Goal: Task Accomplishment & Management: Manage account settings

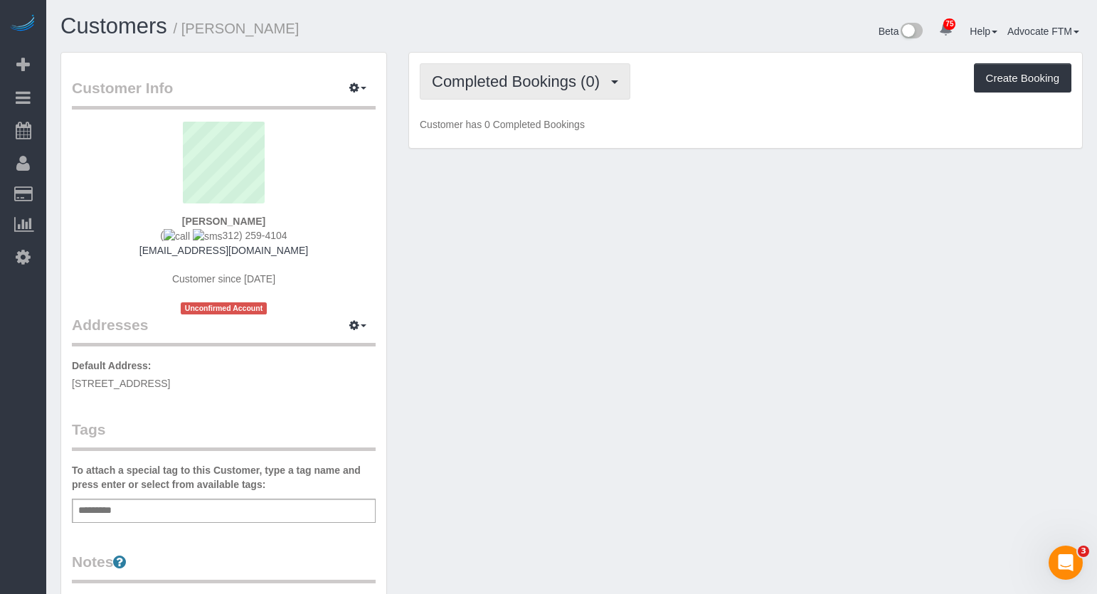
click at [477, 90] on span "Completed Bookings (0)" at bounding box center [519, 82] width 175 height 18
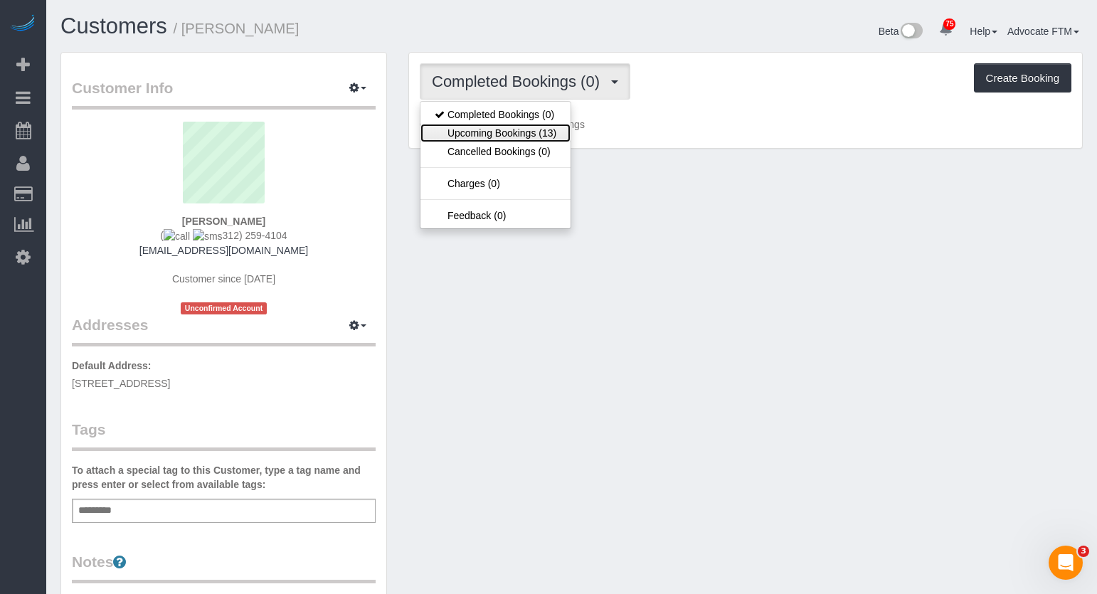
click at [475, 127] on link "Upcoming Bookings (13)" at bounding box center [495, 133] width 150 height 18
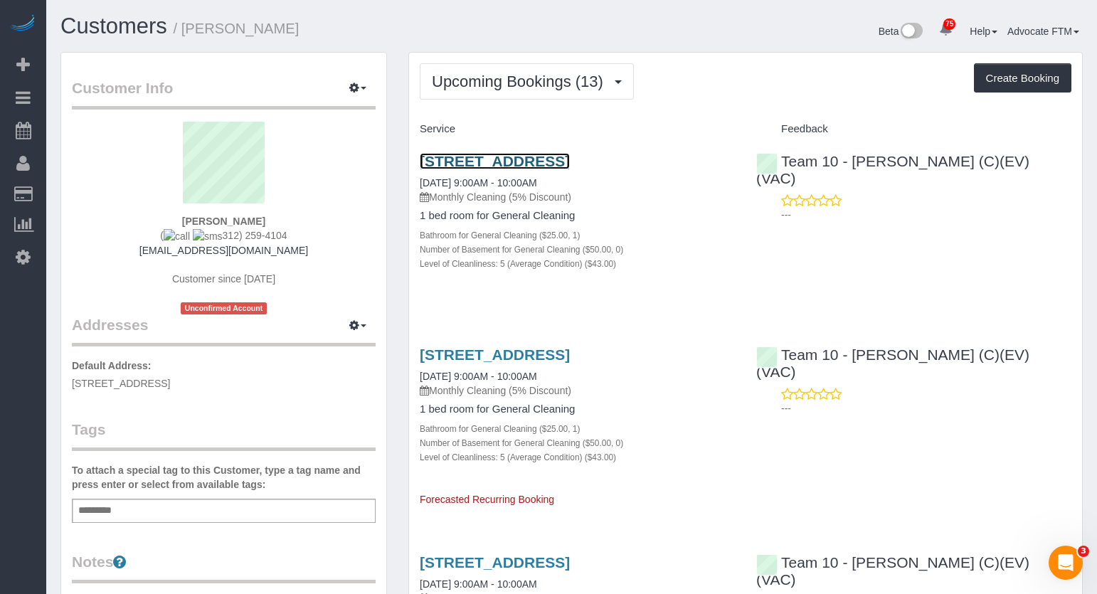
click at [503, 162] on link "[STREET_ADDRESS]" at bounding box center [495, 161] width 150 height 16
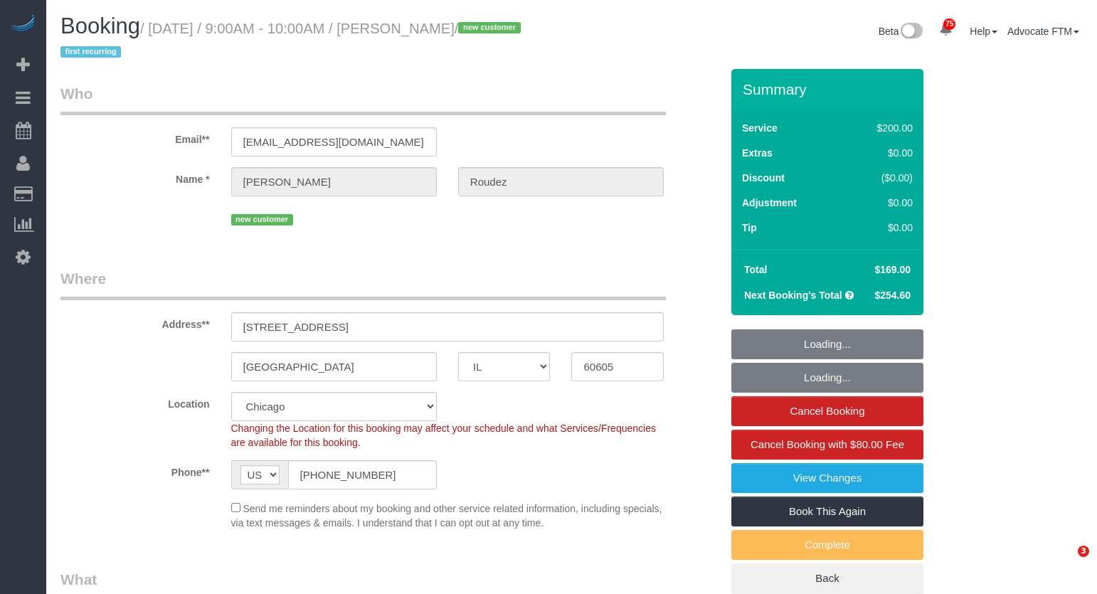
select select "IL"
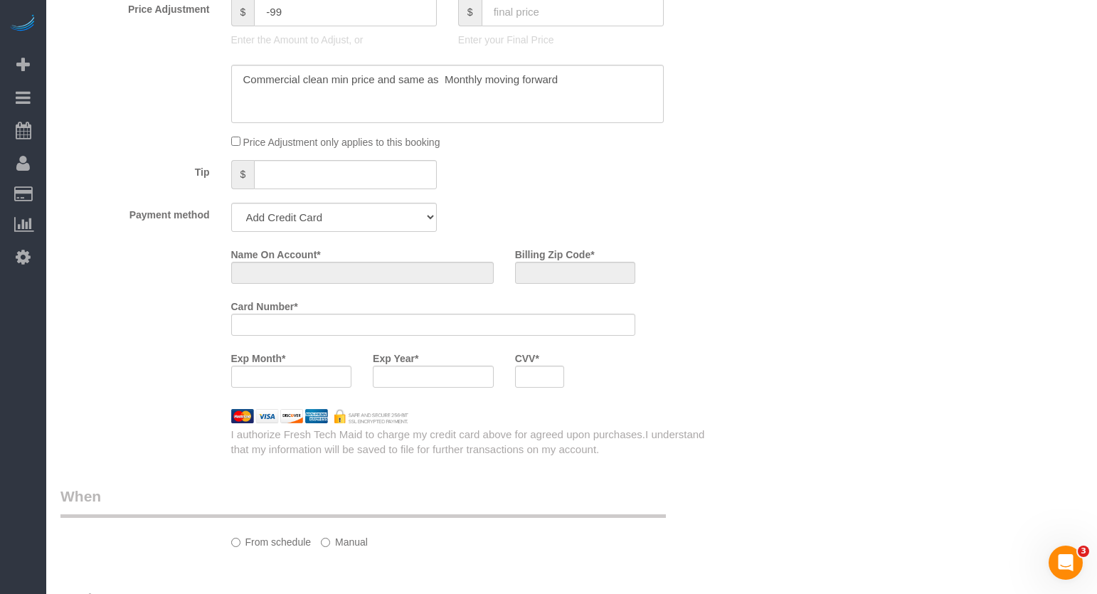
select select "object:822"
select select "string:fspay-4c43d54d-829b-47b1-8aa4-04b648ed5f83"
select select "number:1"
select select "number:58"
select select "number:139"
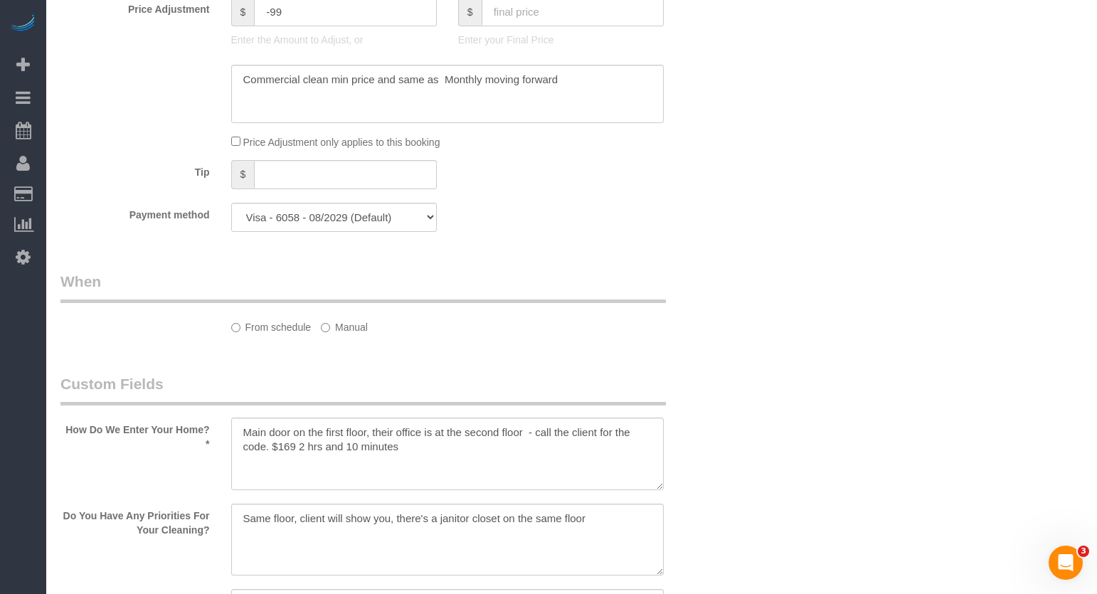
select select "object:1293"
select select "512"
select select "5"
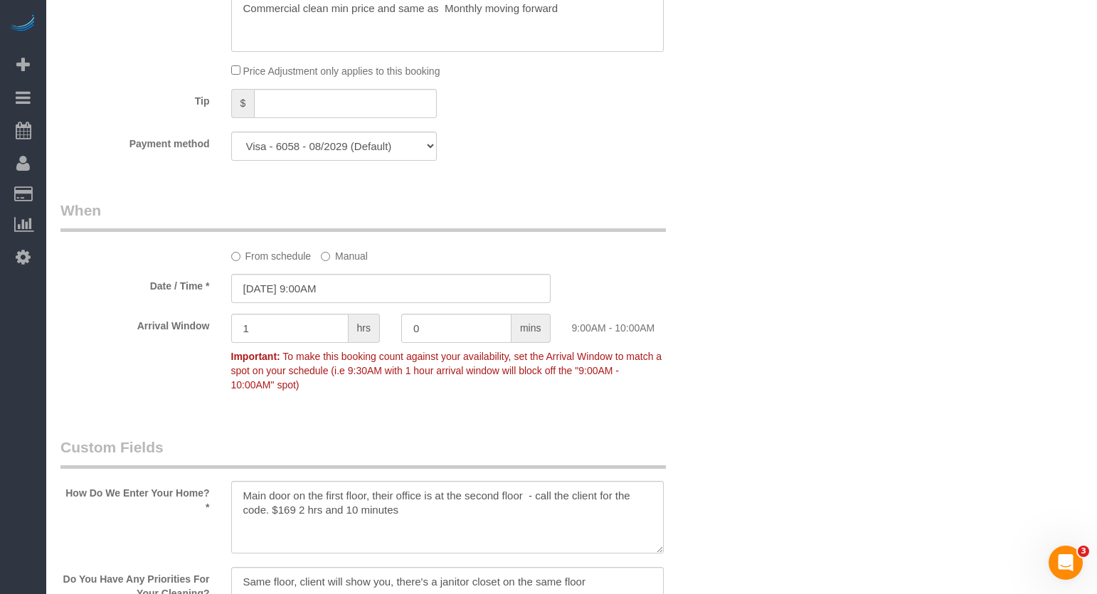
scroll to position [1536, 0]
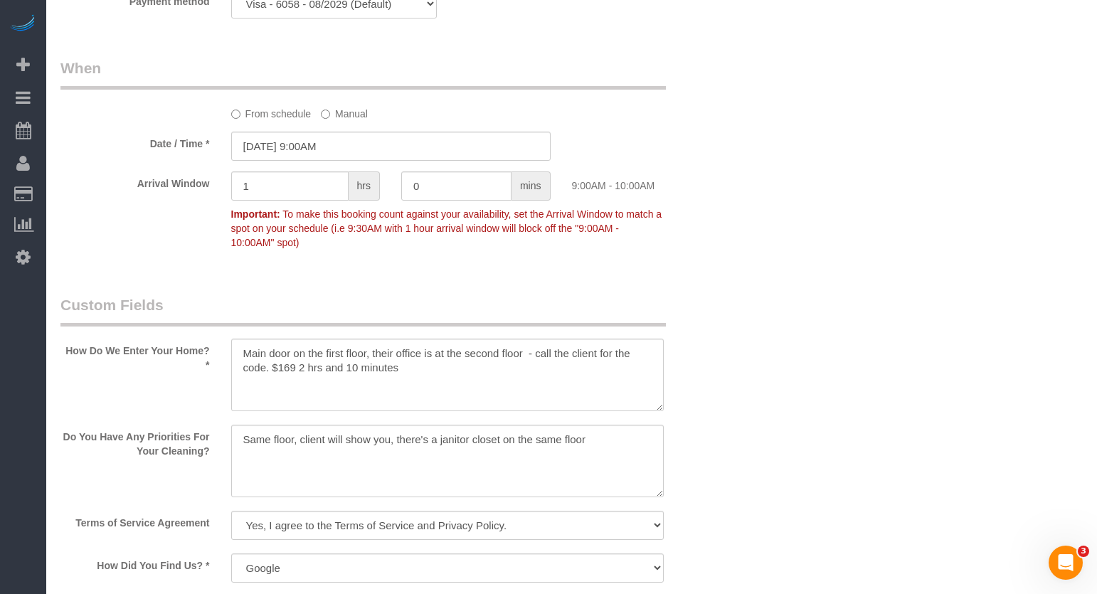
select select "5"
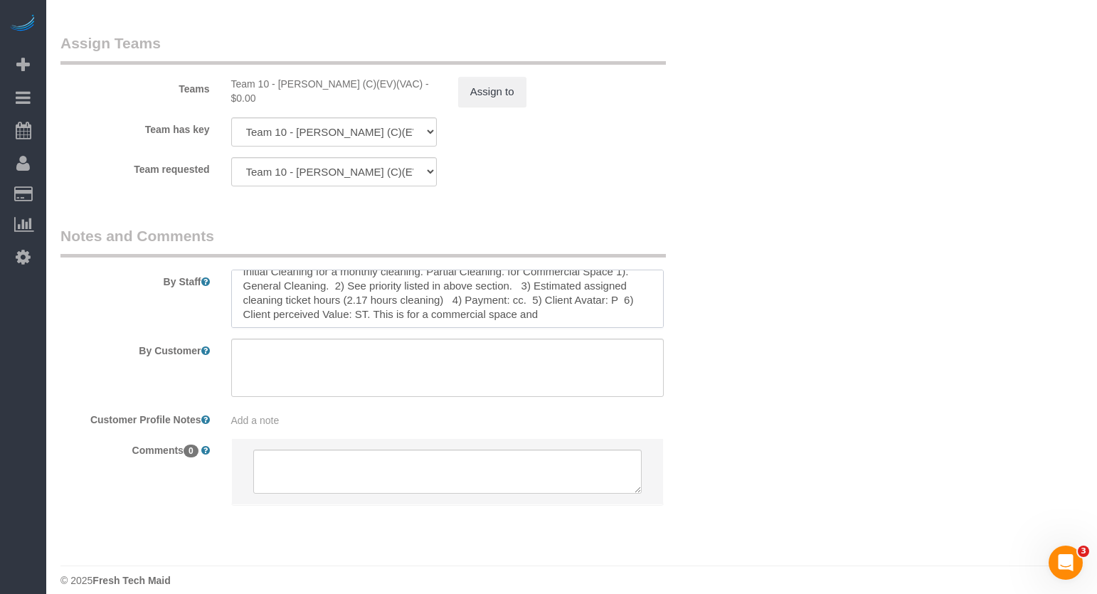
scroll to position [14, 0]
click at [545, 300] on textarea at bounding box center [447, 299] width 433 height 58
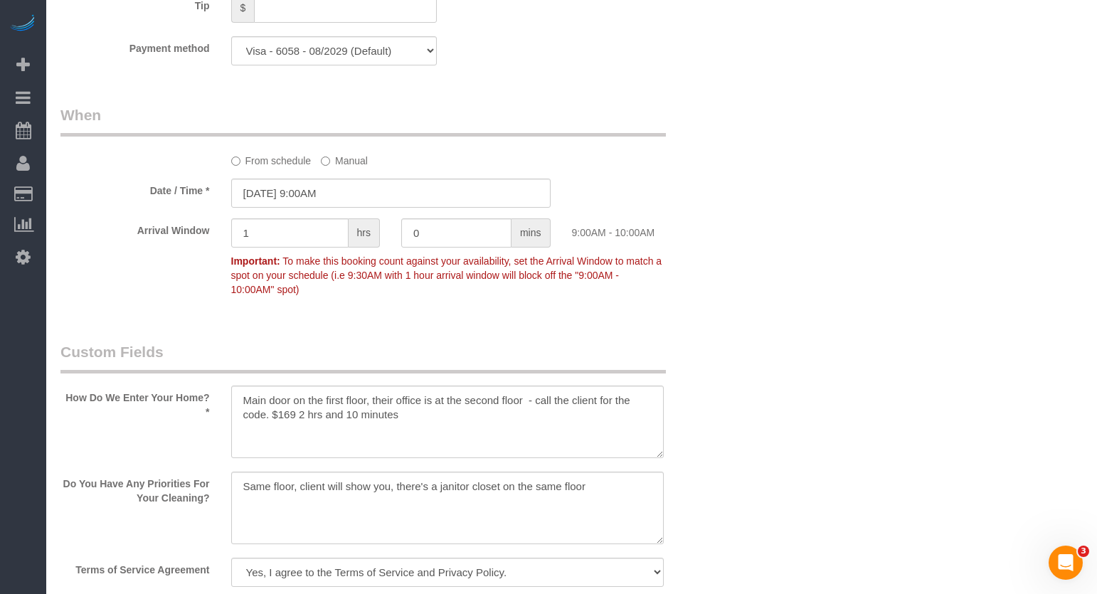
scroll to position [0, 0]
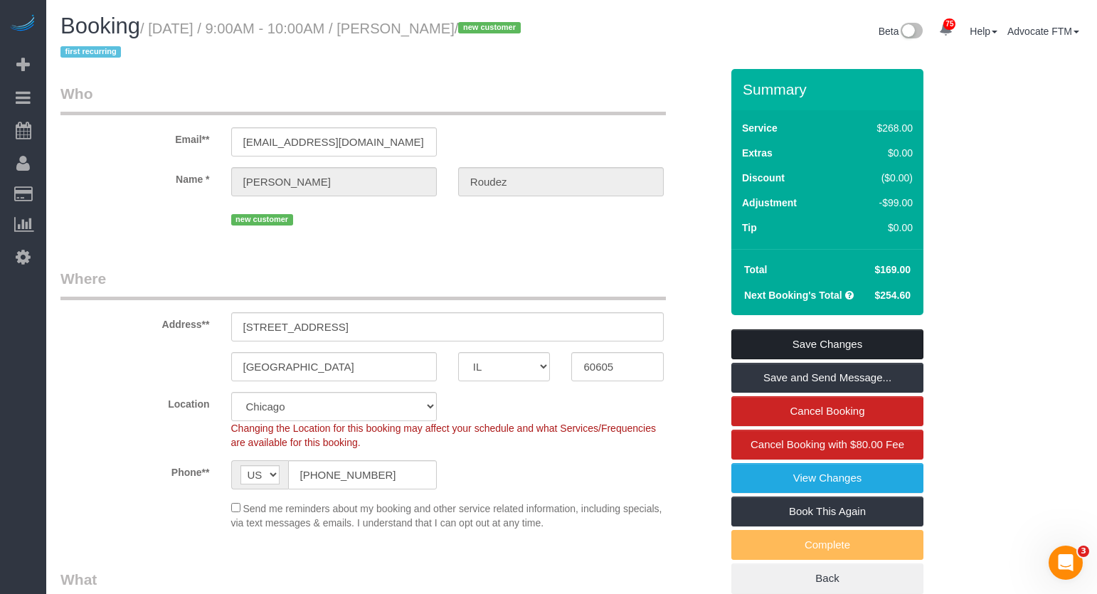
type textarea "Initial Cleaning for a monthly cleaning. Partial Cleaning. for Commercial Space…"
click at [880, 338] on link "Save Changes" at bounding box center [827, 344] width 192 height 30
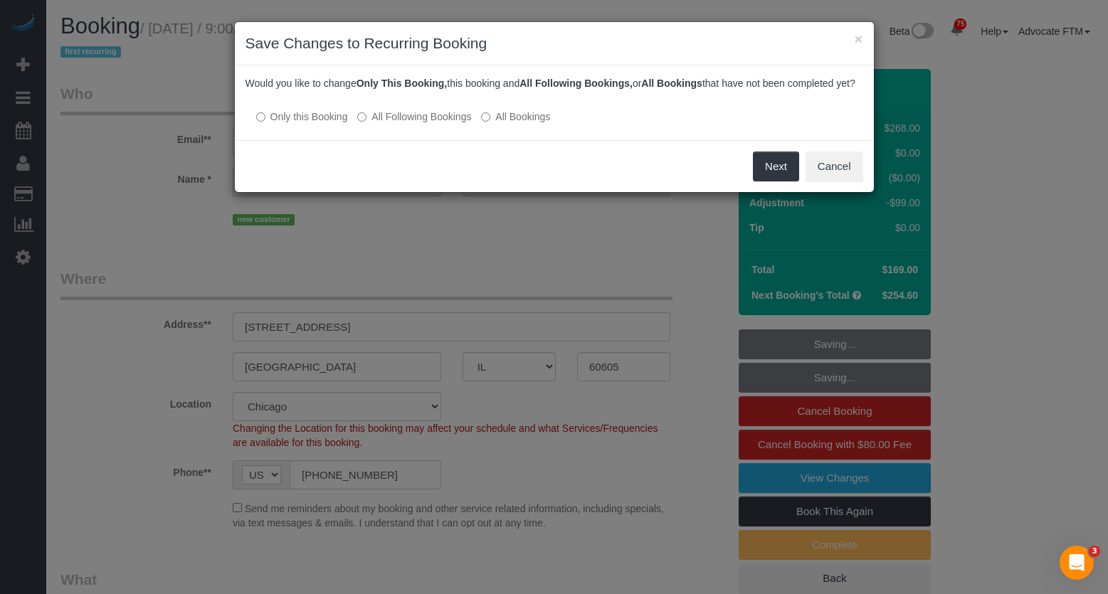
click at [526, 124] on label "All Bookings" at bounding box center [515, 117] width 69 height 14
click at [757, 168] on button "Save" at bounding box center [775, 167] width 48 height 30
